Goal: Information Seeking & Learning: Learn about a topic

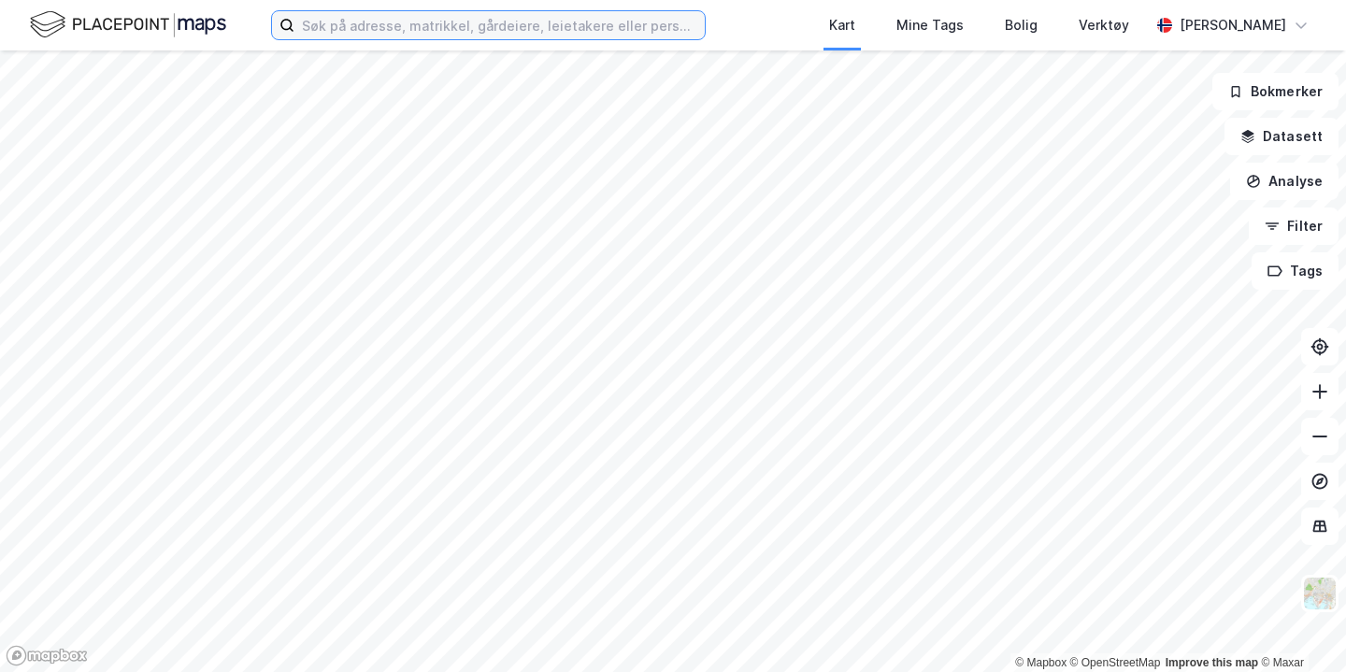
click at [450, 36] on input at bounding box center [499, 25] width 410 height 28
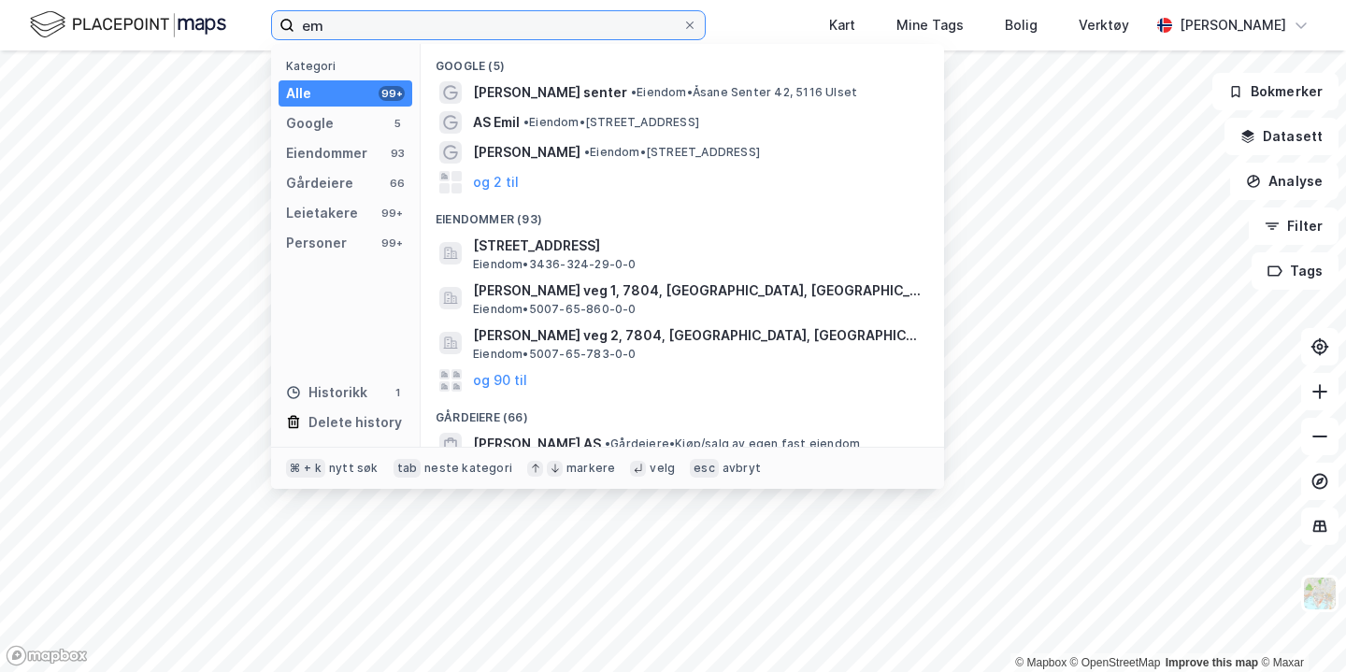
type input "e"
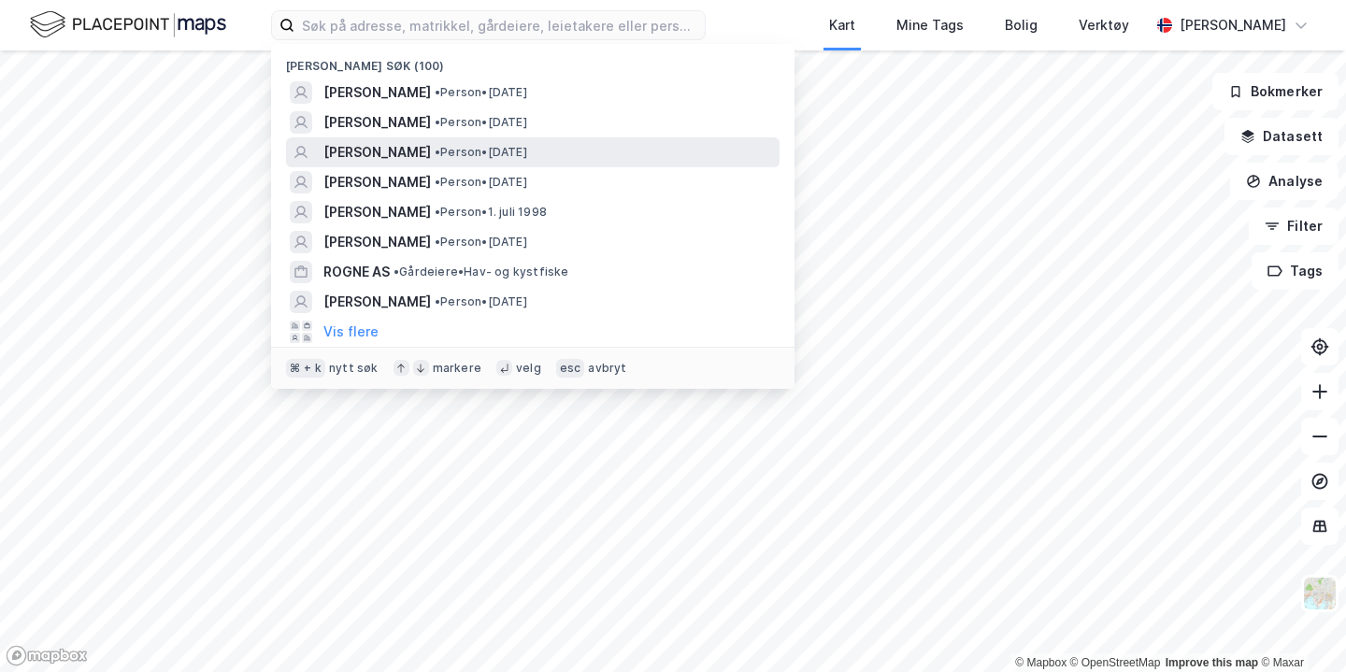
click at [467, 163] on div "[PERSON_NAME] • Person • [DATE]" at bounding box center [533, 152] width 494 height 30
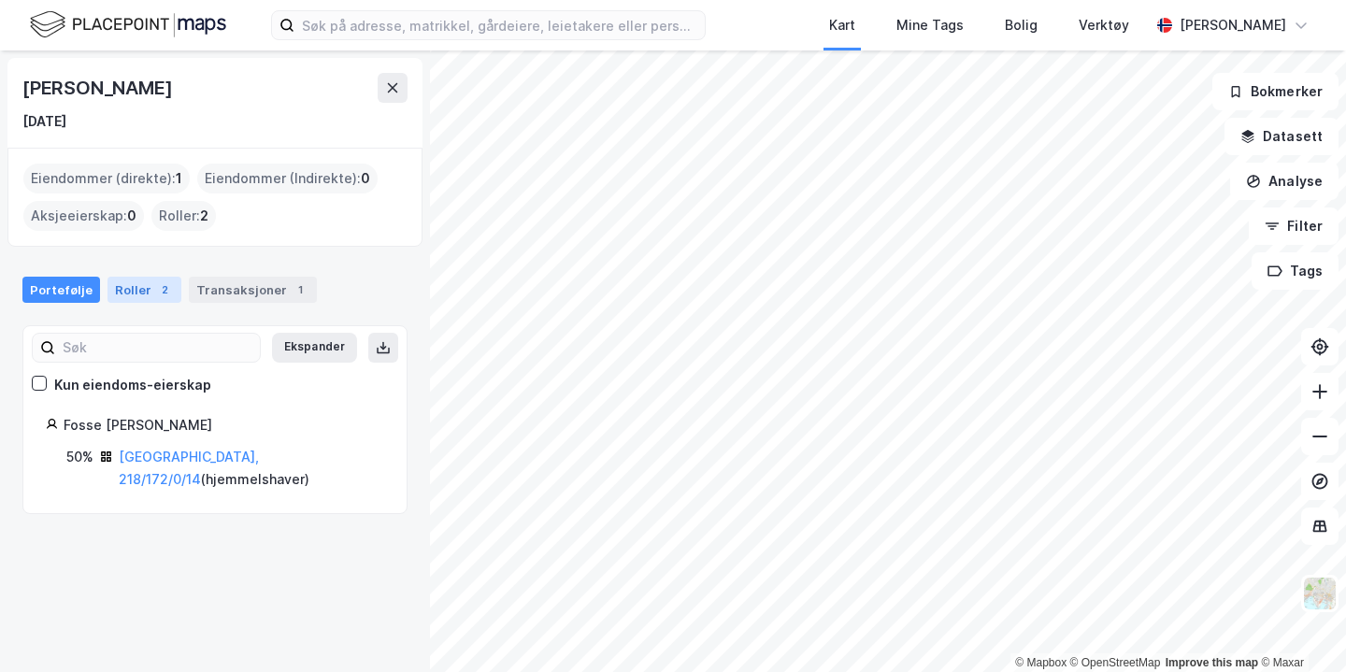
click at [155, 281] on div "2" at bounding box center [164, 289] width 19 height 19
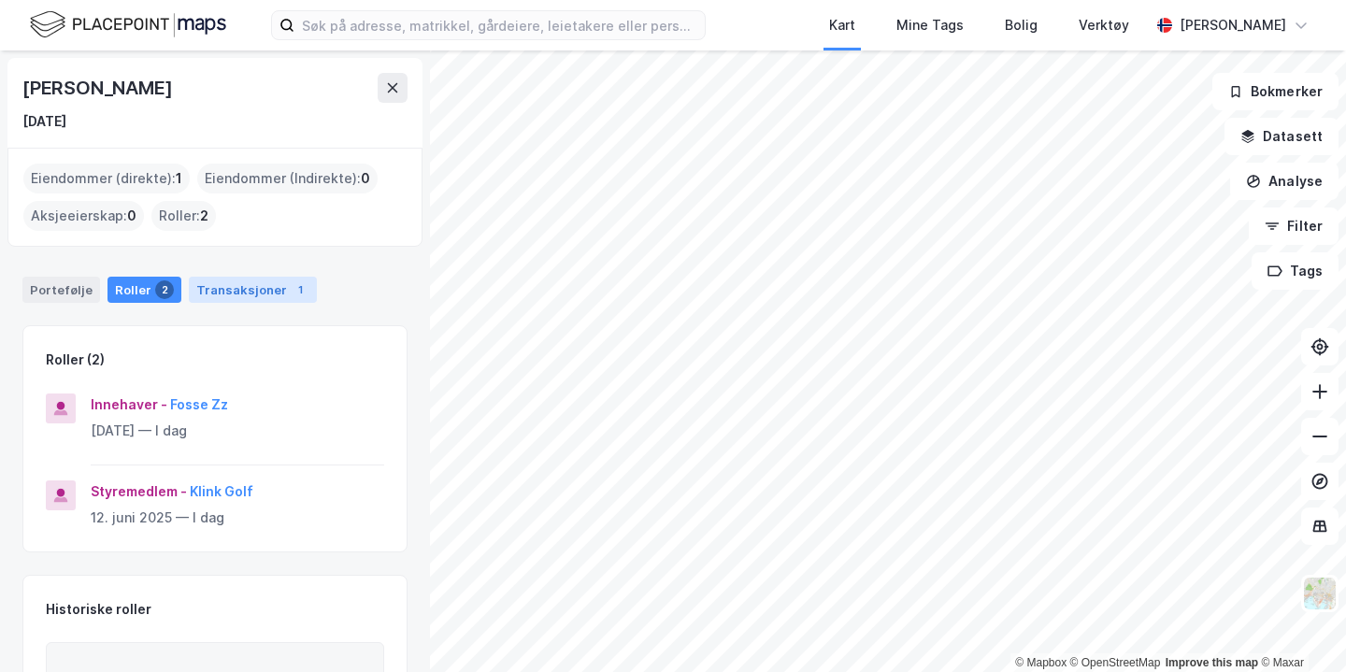
click at [227, 285] on div "Transaksjoner 1" at bounding box center [253, 290] width 128 height 26
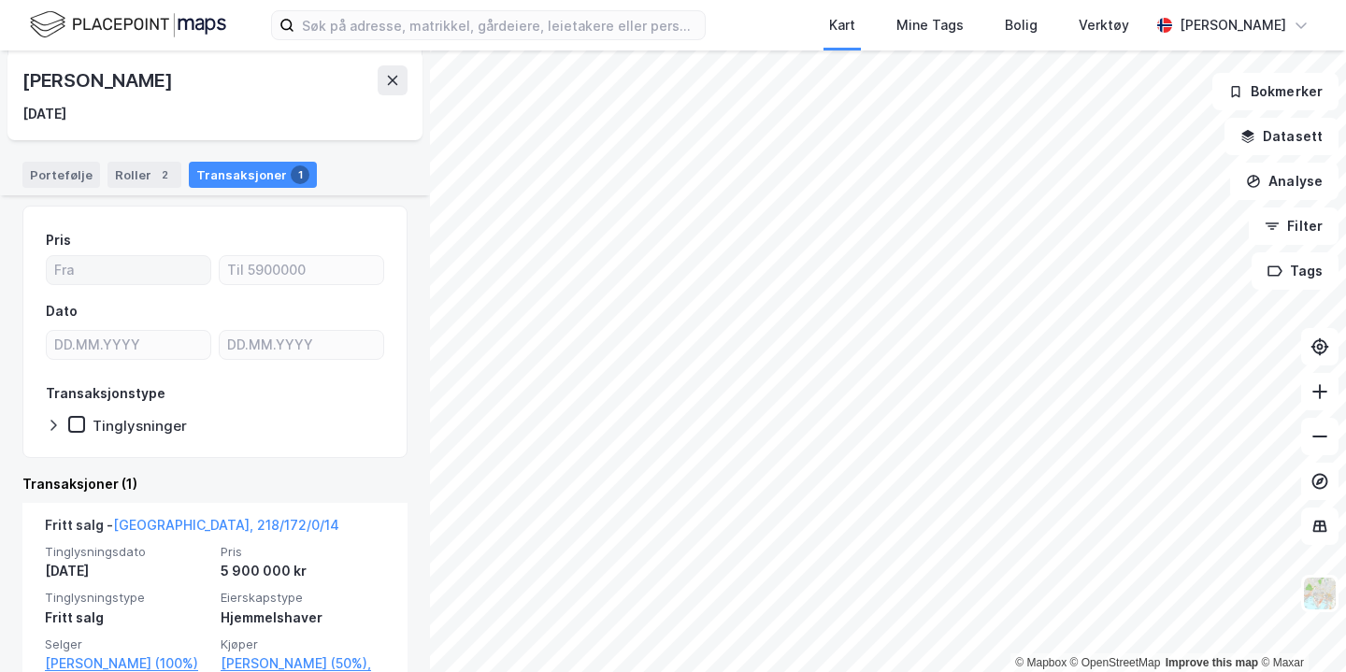
scroll to position [123, 0]
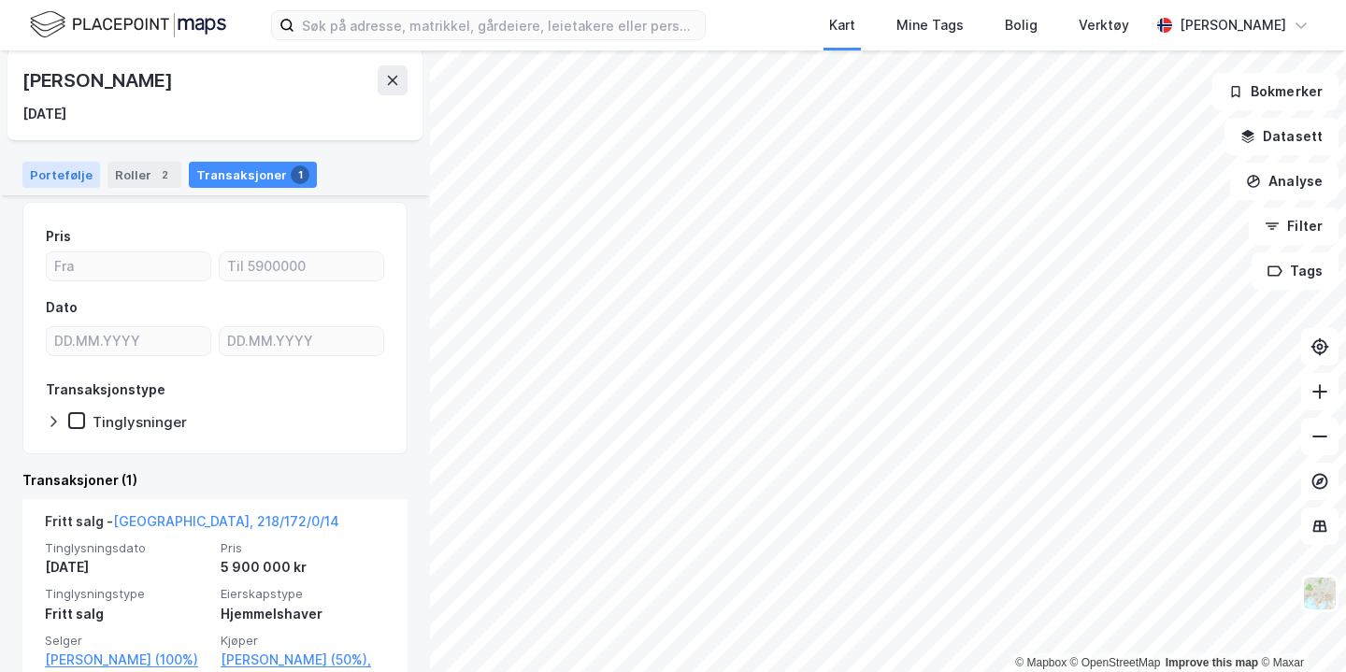
click at [72, 165] on div "Portefølje" at bounding box center [61, 175] width 78 height 26
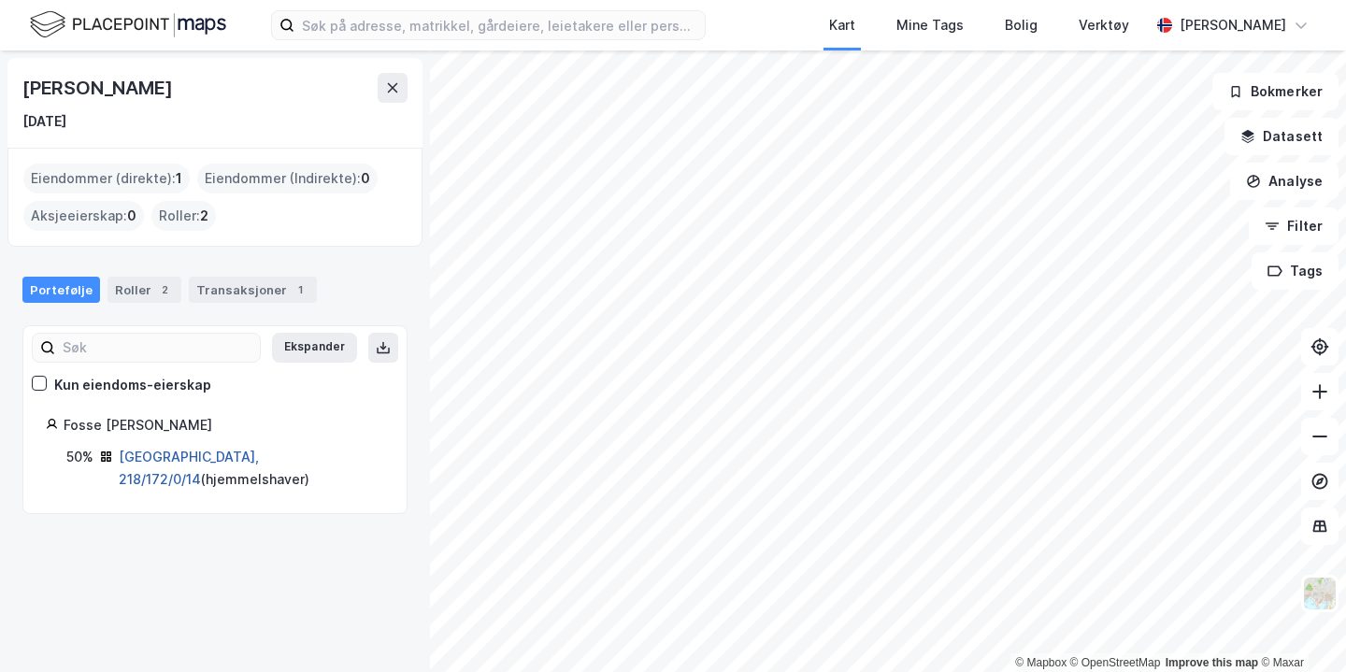
click at [180, 450] on link "[GEOGRAPHIC_DATA], 218/172/0/14" at bounding box center [189, 468] width 140 height 38
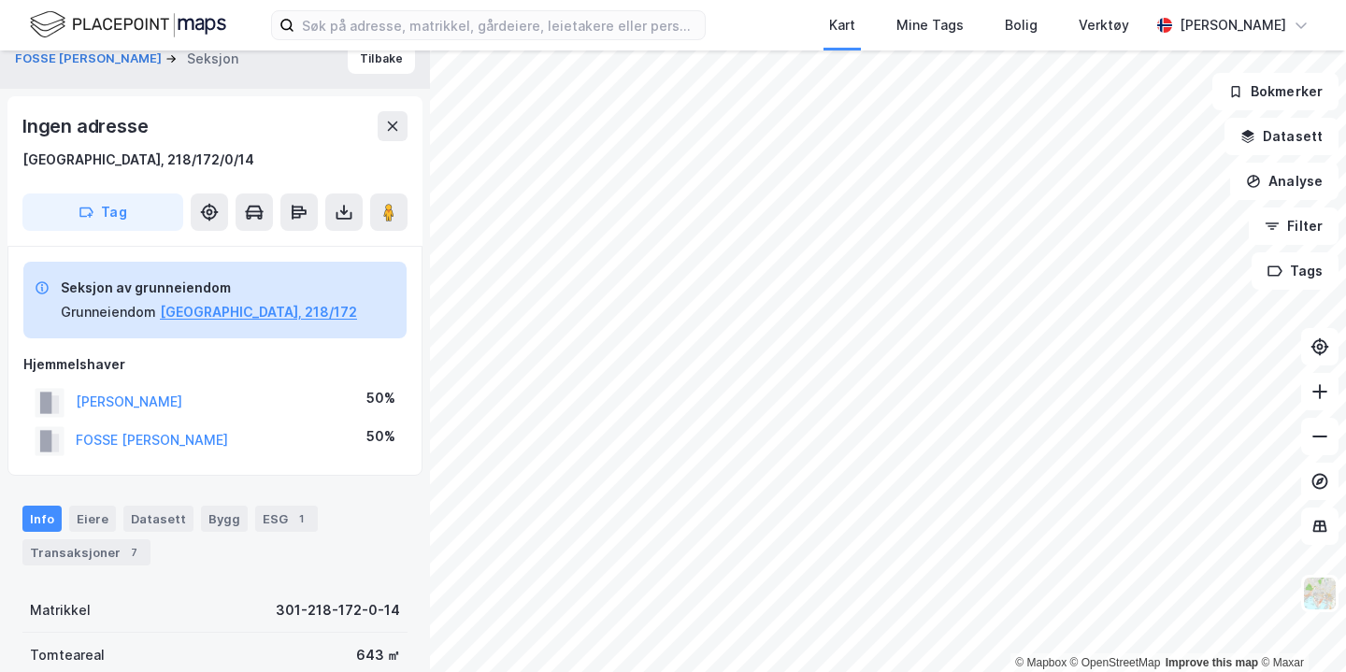
scroll to position [32, 0]
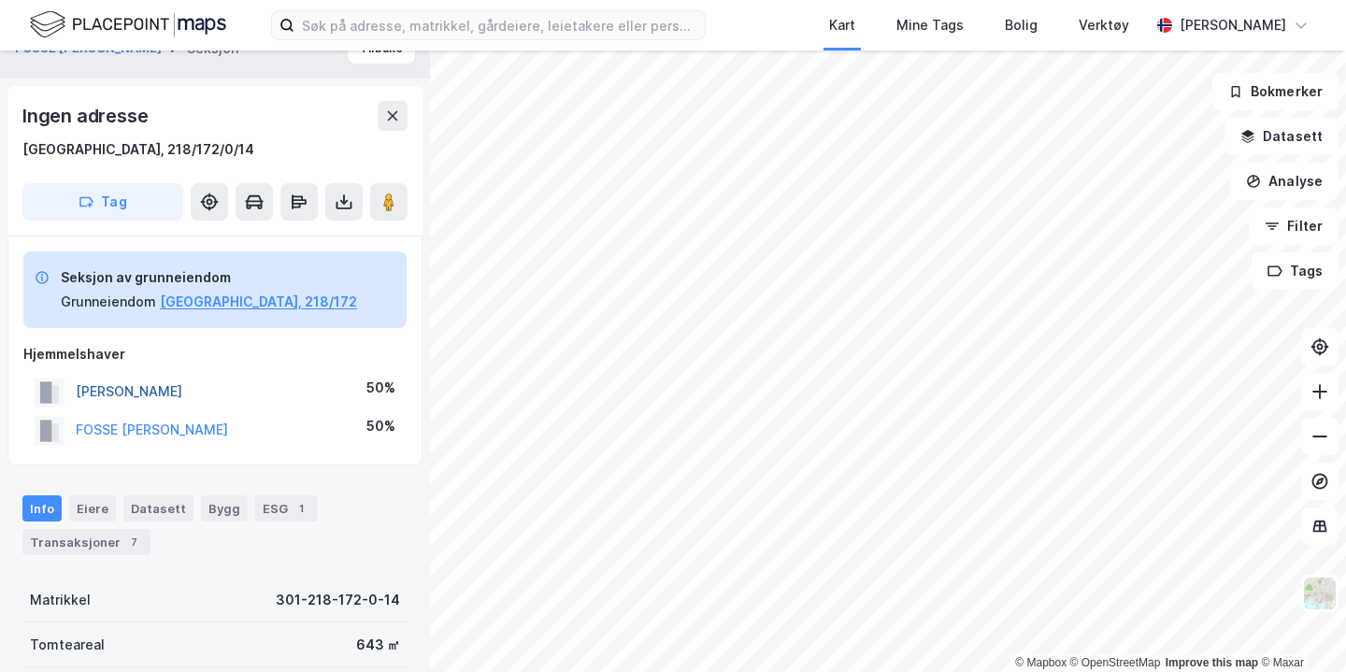
click at [0, 0] on button "[PERSON_NAME]" at bounding box center [0, 0] width 0 height 0
